Goal: Transaction & Acquisition: Purchase product/service

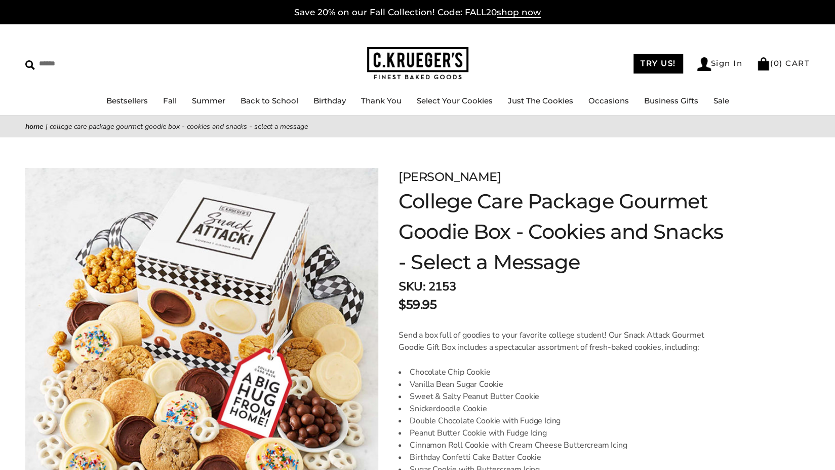
click at [278, 105] on link "Back to School" at bounding box center [270, 101] width 58 height 10
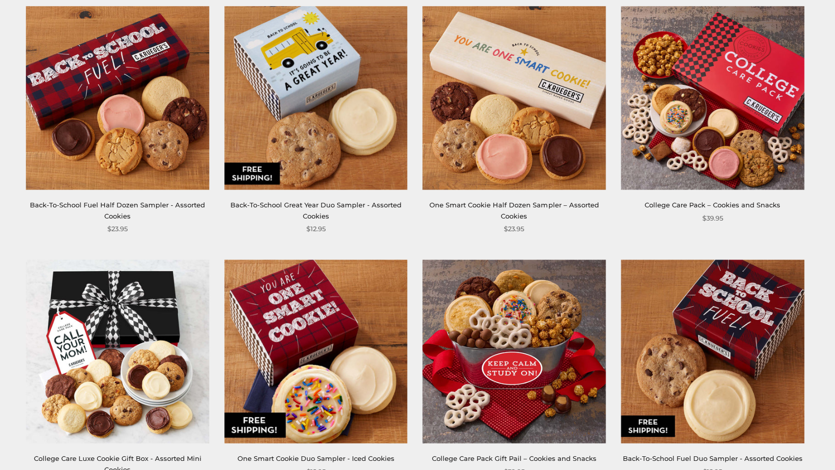
scroll to position [186, 0]
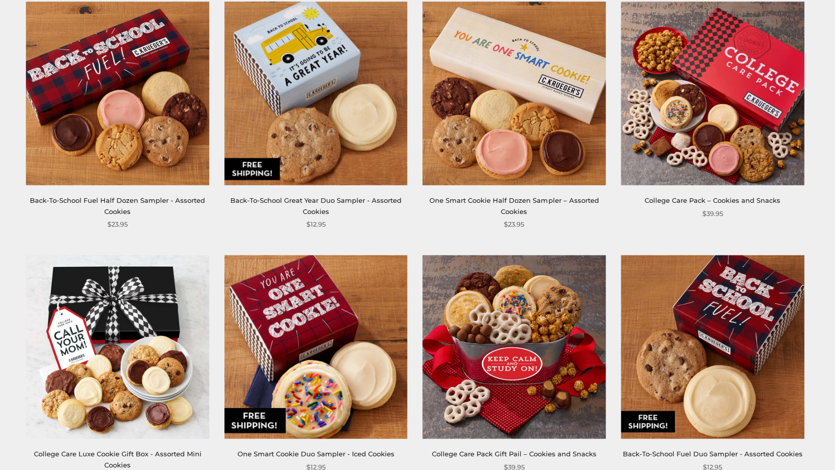
click at [740, 142] on img at bounding box center [712, 93] width 183 height 183
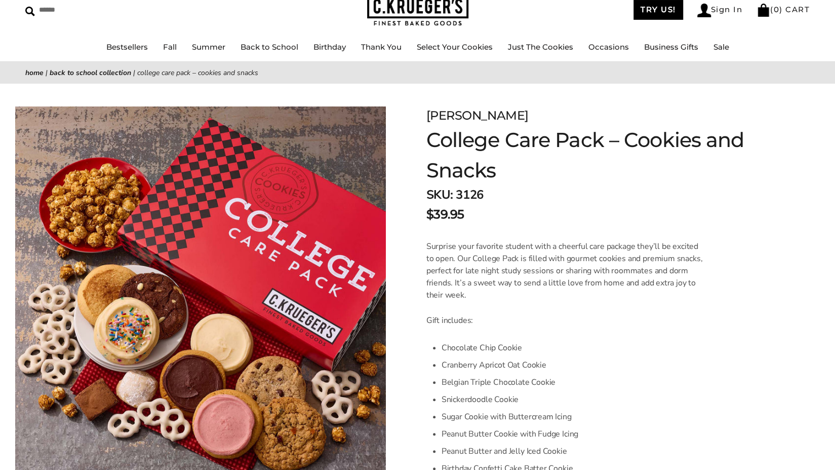
scroll to position [51, 0]
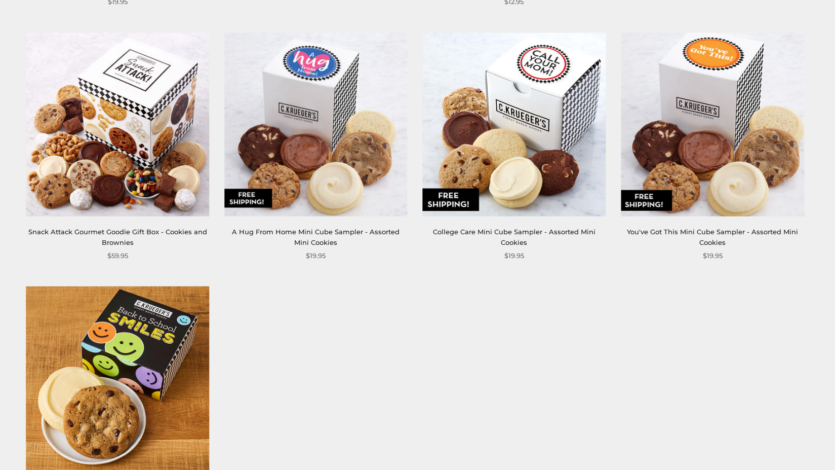
scroll to position [1173, 0]
